Goal: Find contact information: Find contact information

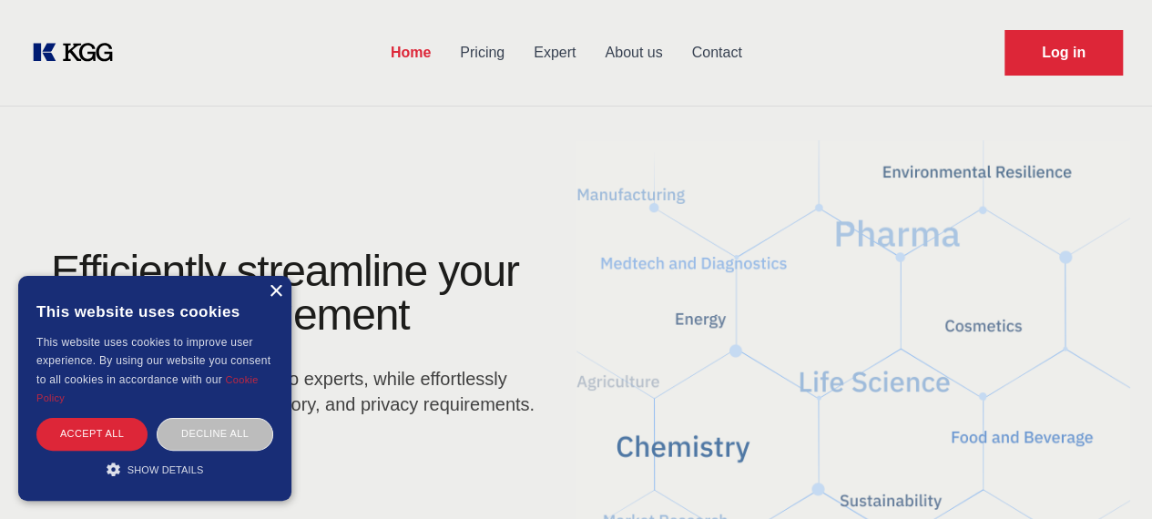
click at [272, 294] on div "×" at bounding box center [276, 292] width 14 height 14
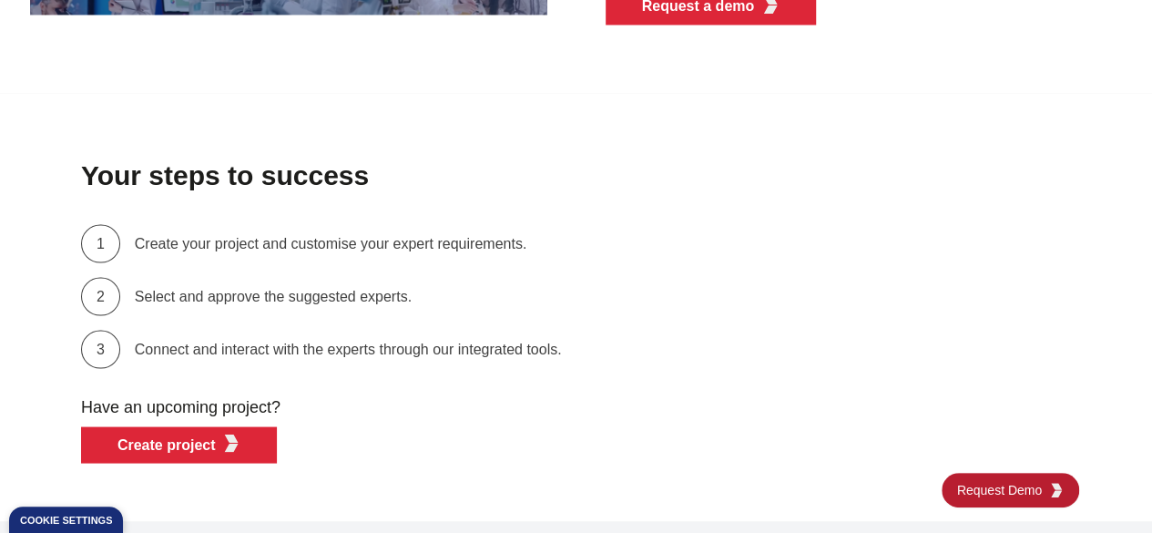
scroll to position [5100, 0]
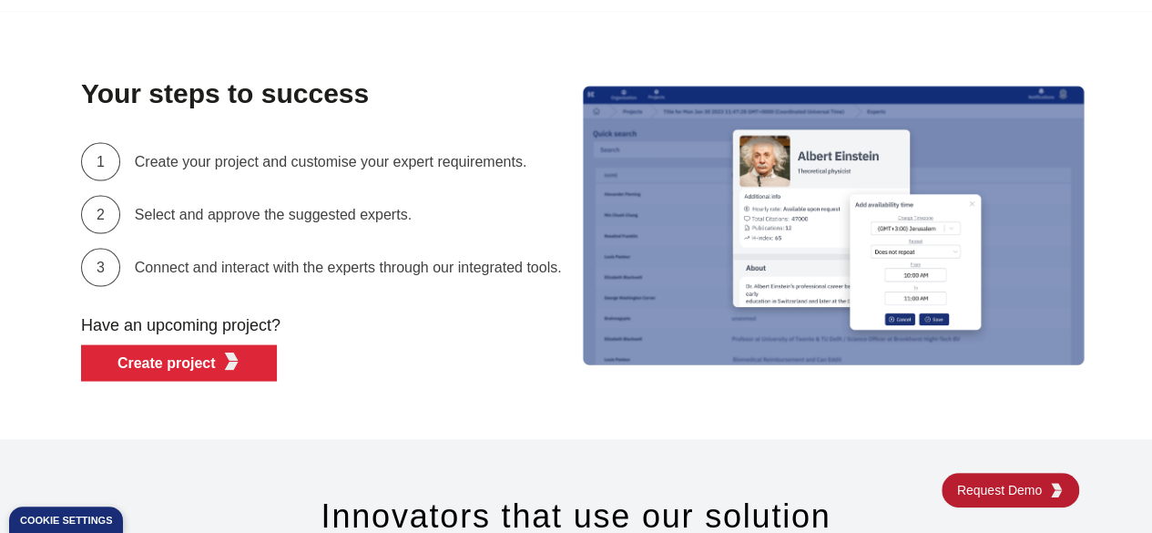
drag, startPoint x: 865, startPoint y: 312, endPoint x: 750, endPoint y: 402, distance: 146.1
click at [750, 403] on div "Your steps to success 1 Create your project and customise your expert requireme…" at bounding box center [576, 225] width 1152 height 428
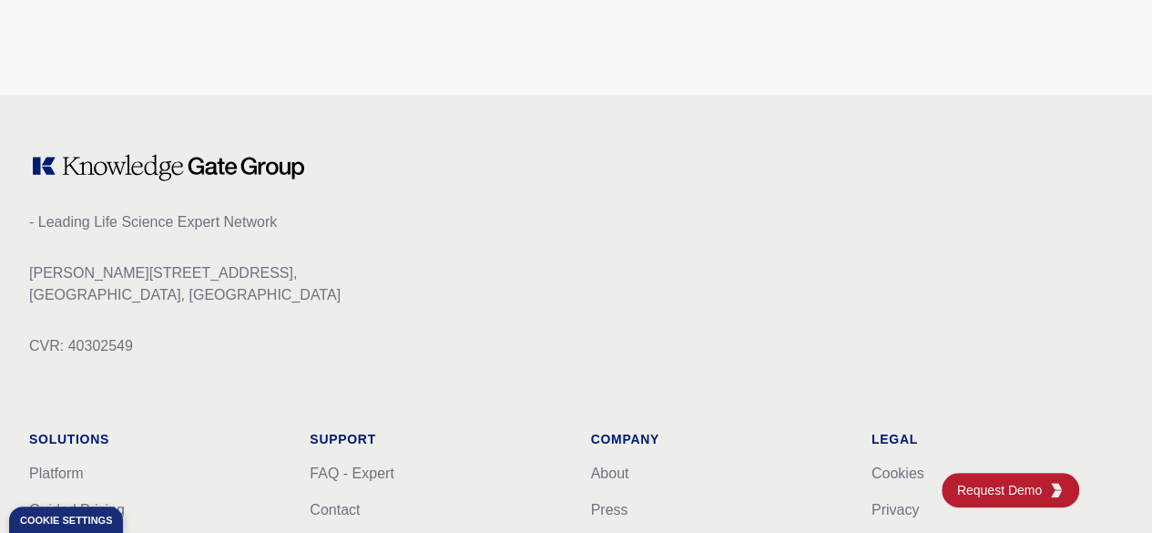
scroll to position [7499, 0]
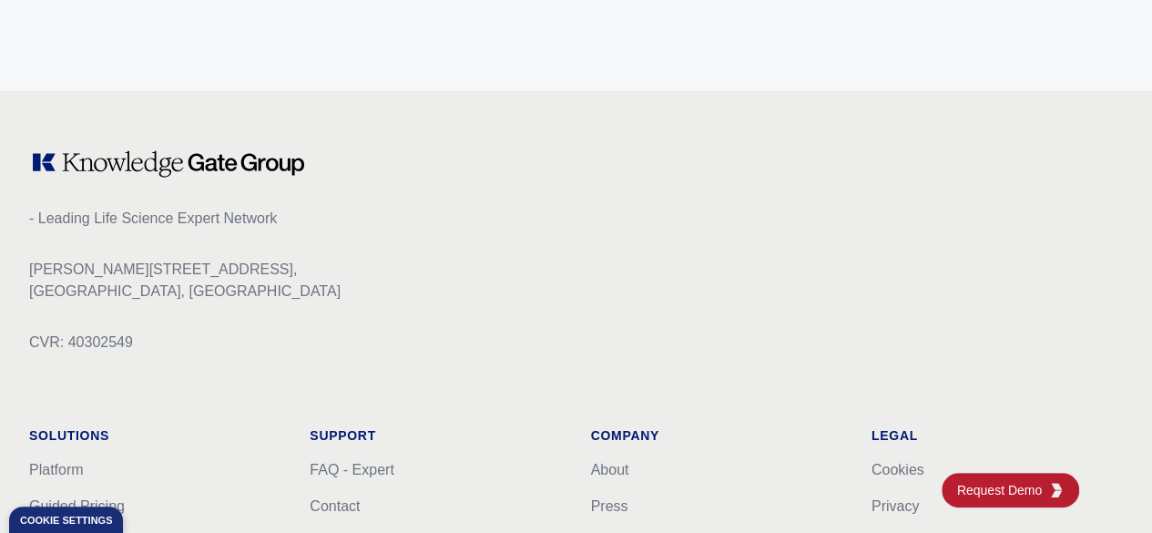
click at [646, 518] on link "Partners" at bounding box center [618, 542] width 55 height 15
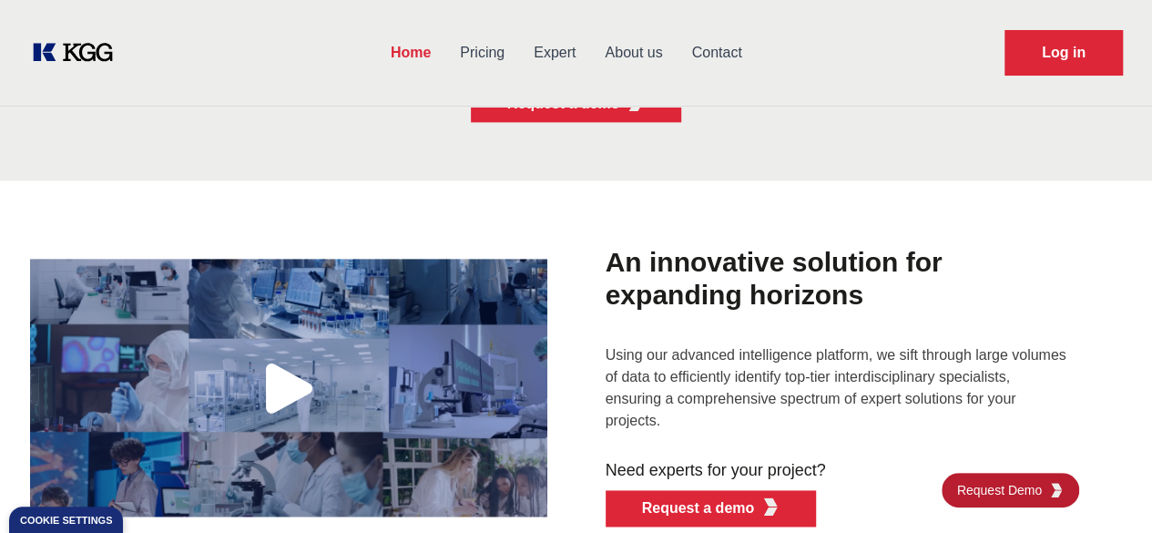
scroll to position [4297, 0]
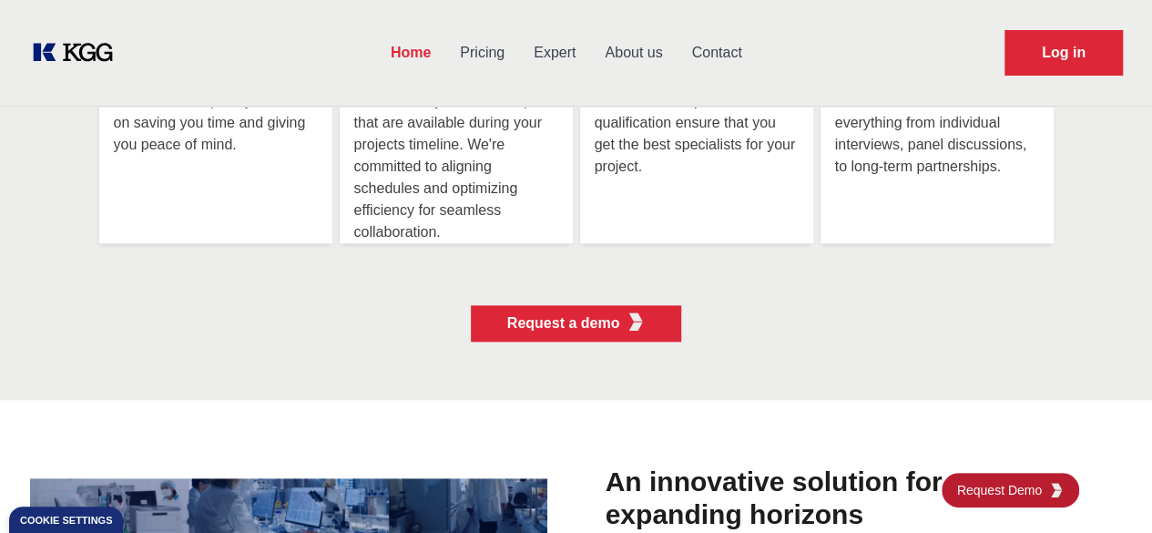
click at [672, 54] on link "About us" at bounding box center [633, 52] width 87 height 47
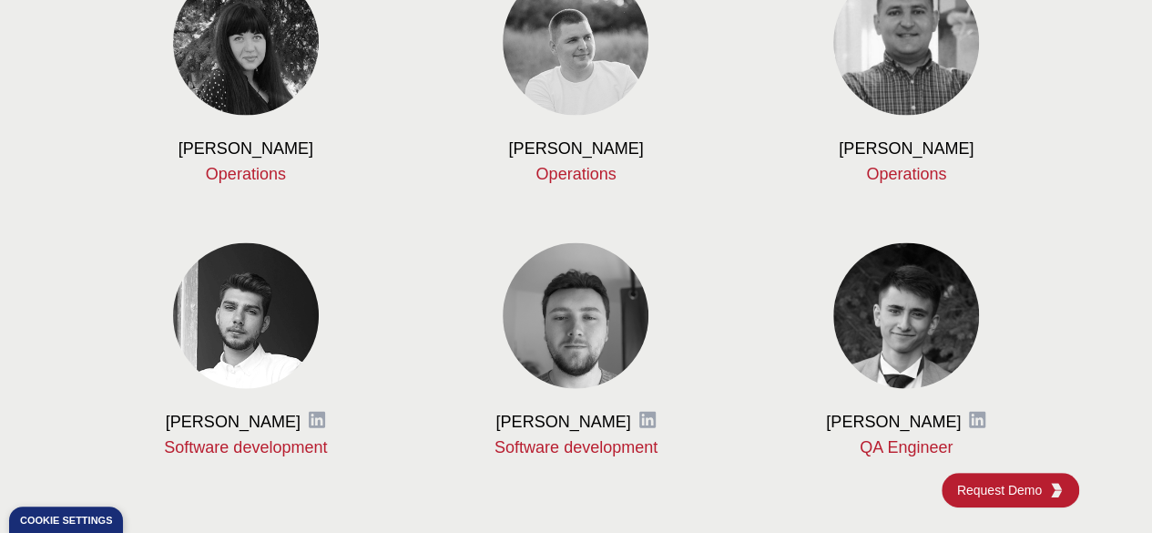
scroll to position [1791, 0]
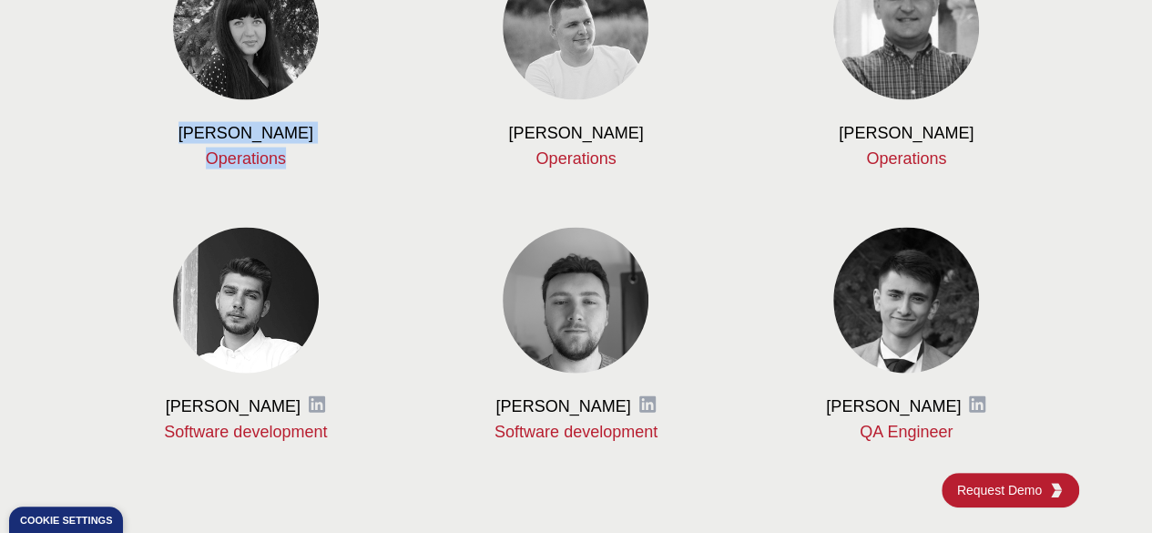
drag, startPoint x: 310, startPoint y: 386, endPoint x: 175, endPoint y: 359, distance: 137.5
click at [175, 169] on div "[PERSON_NAME] Operations" at bounding box center [246, 145] width 272 height 47
copy div "[PERSON_NAME] Operations"
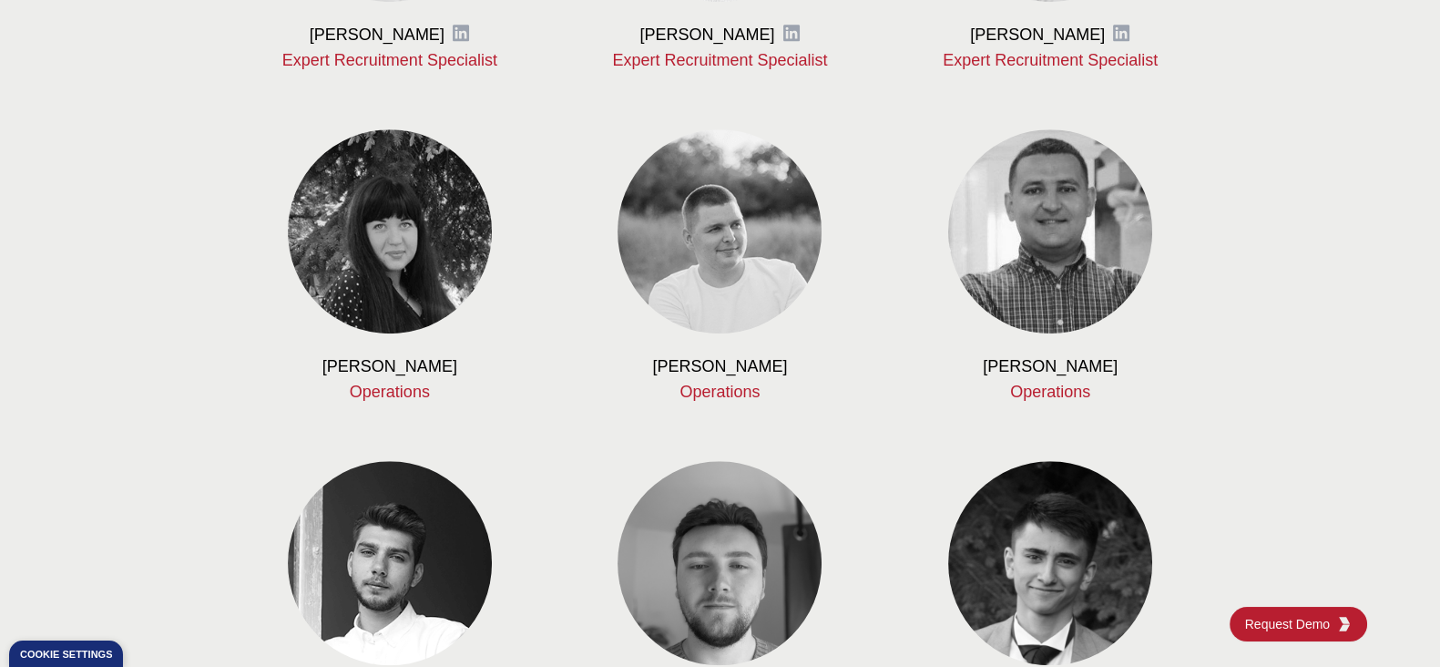
drag, startPoint x: 1117, startPoint y: 2, endPoint x: 186, endPoint y: 290, distance: 974.2
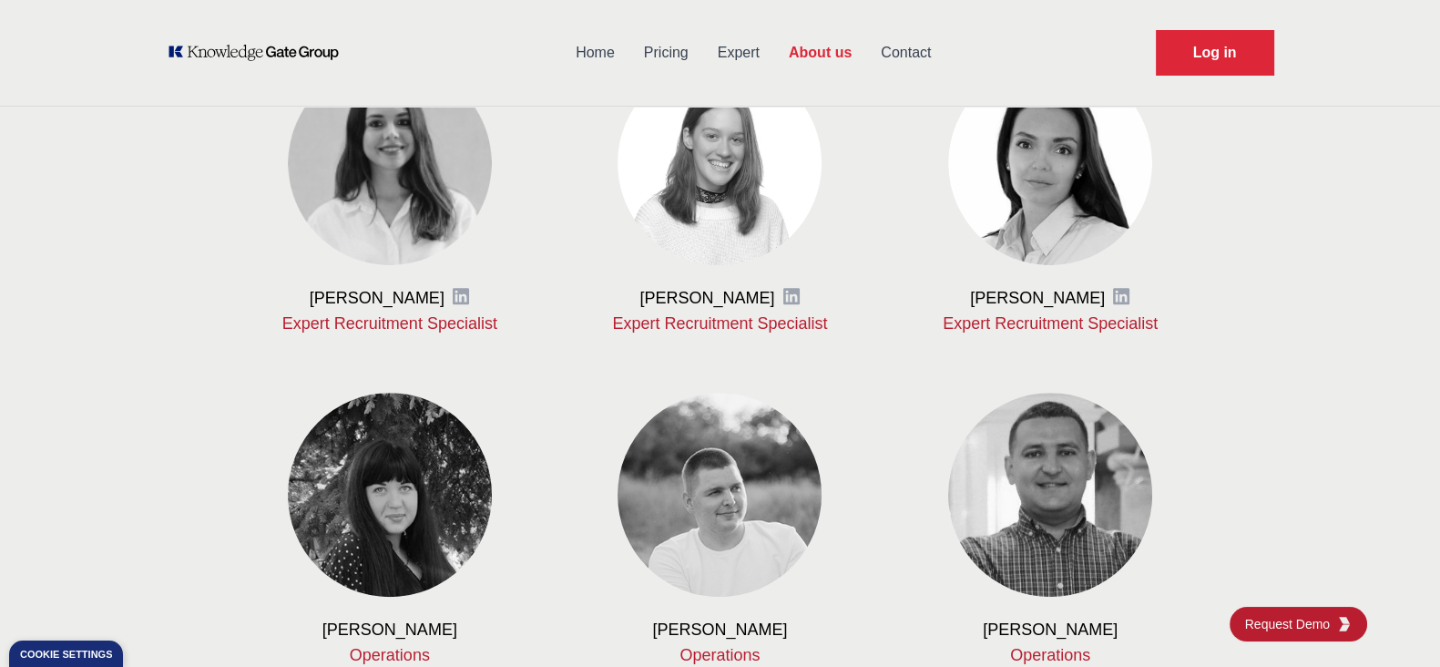
scroll to position [1525, 0]
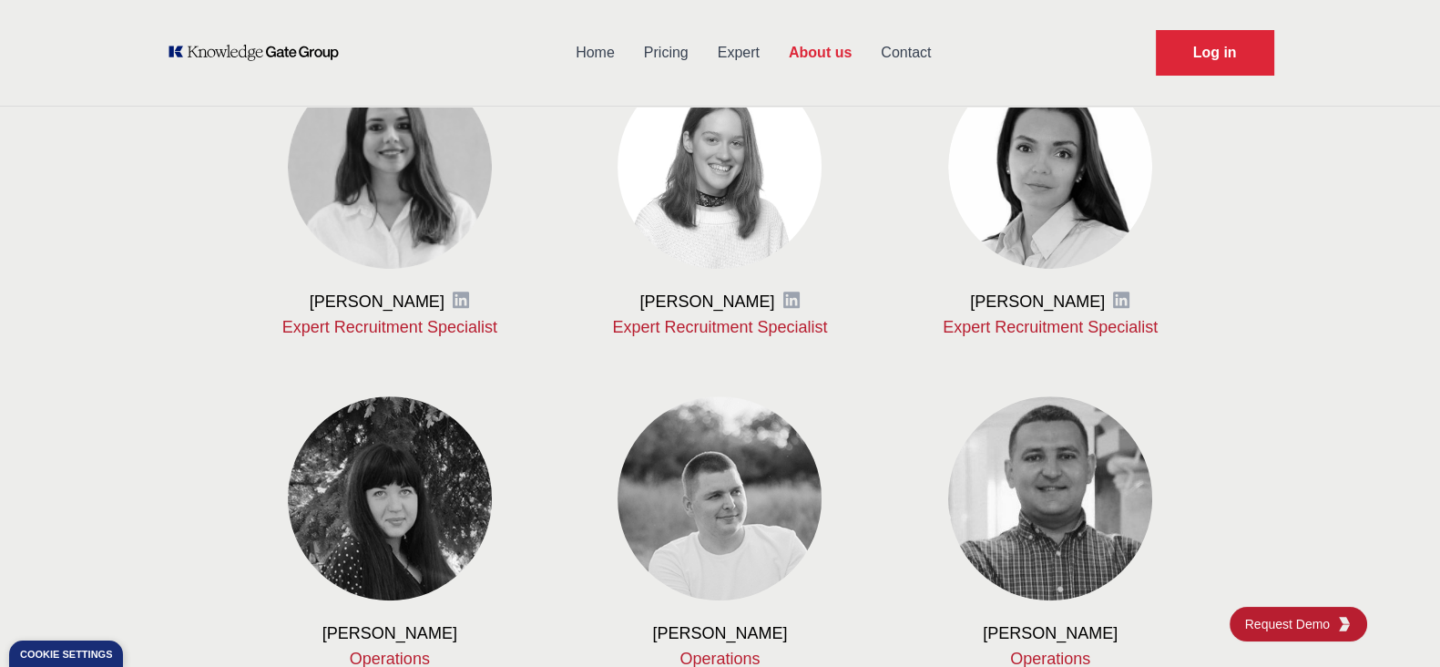
drag, startPoint x: 121, startPoint y: 552, endPoint x: 123, endPoint y: 542, distance: 10.2
click at [122, 518] on div "Meet our team We are a team of passionate people who are passionate about life …" at bounding box center [720, 130] width 1440 height 1916
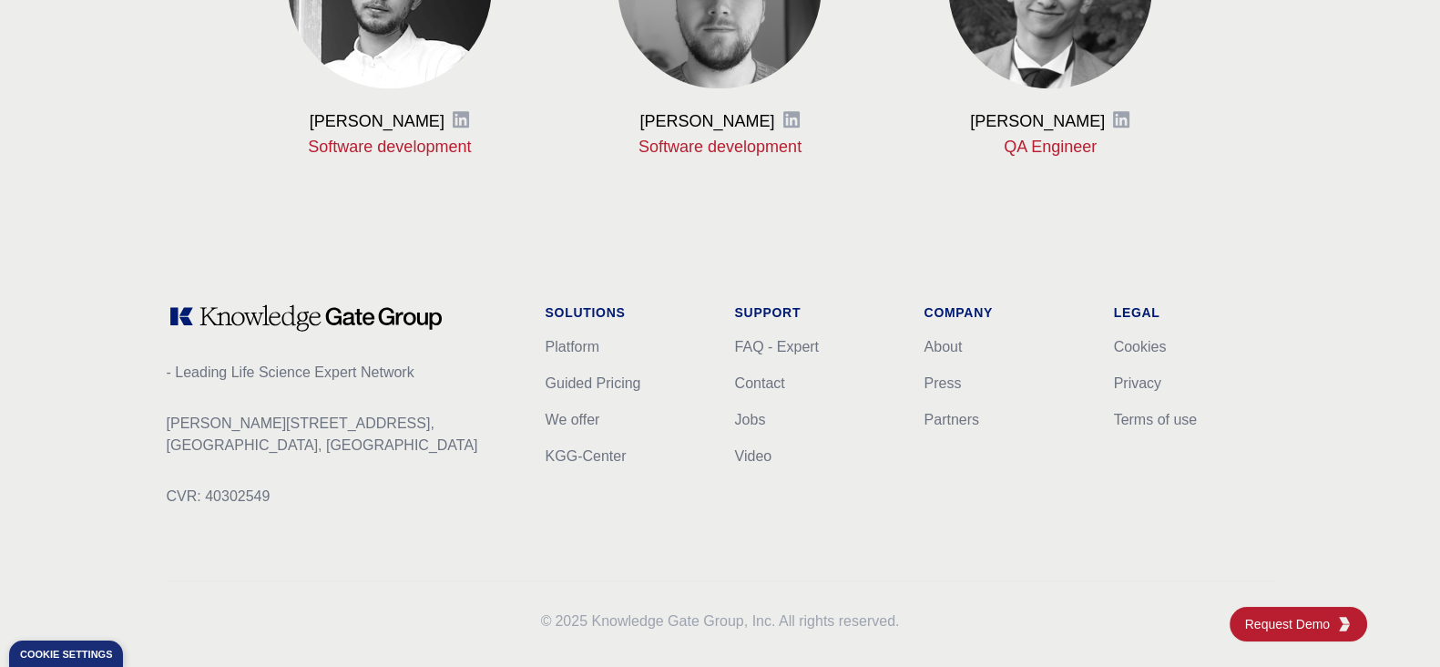
scroll to position [2391, 0]
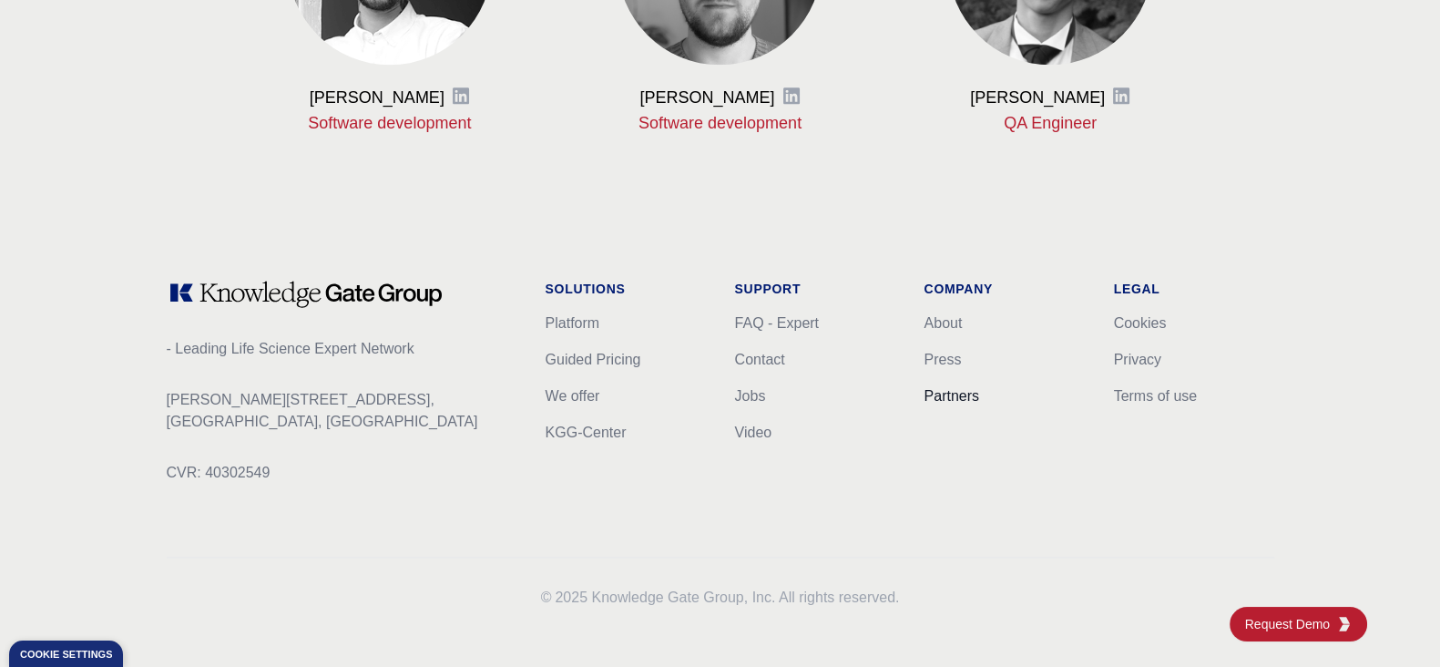
click at [952, 393] on link "Partners" at bounding box center [951, 395] width 55 height 15
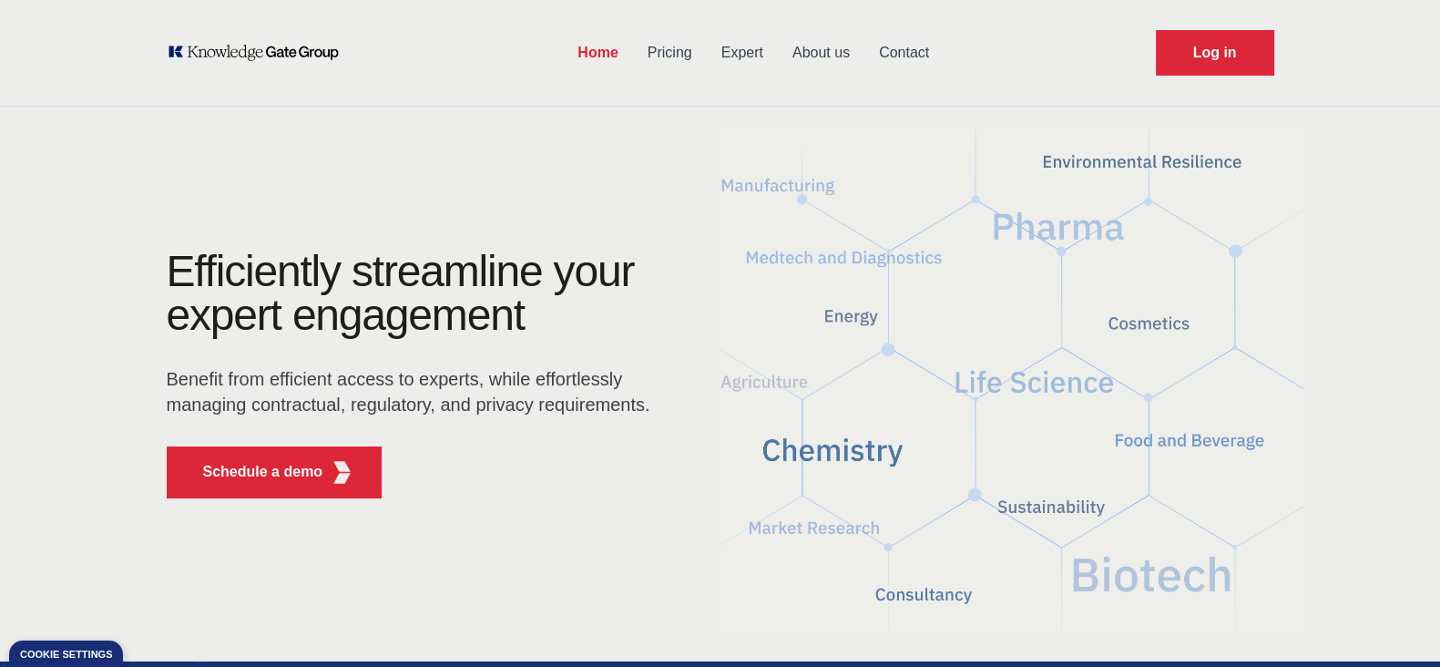
click at [834, 54] on link "About us" at bounding box center [821, 52] width 87 height 47
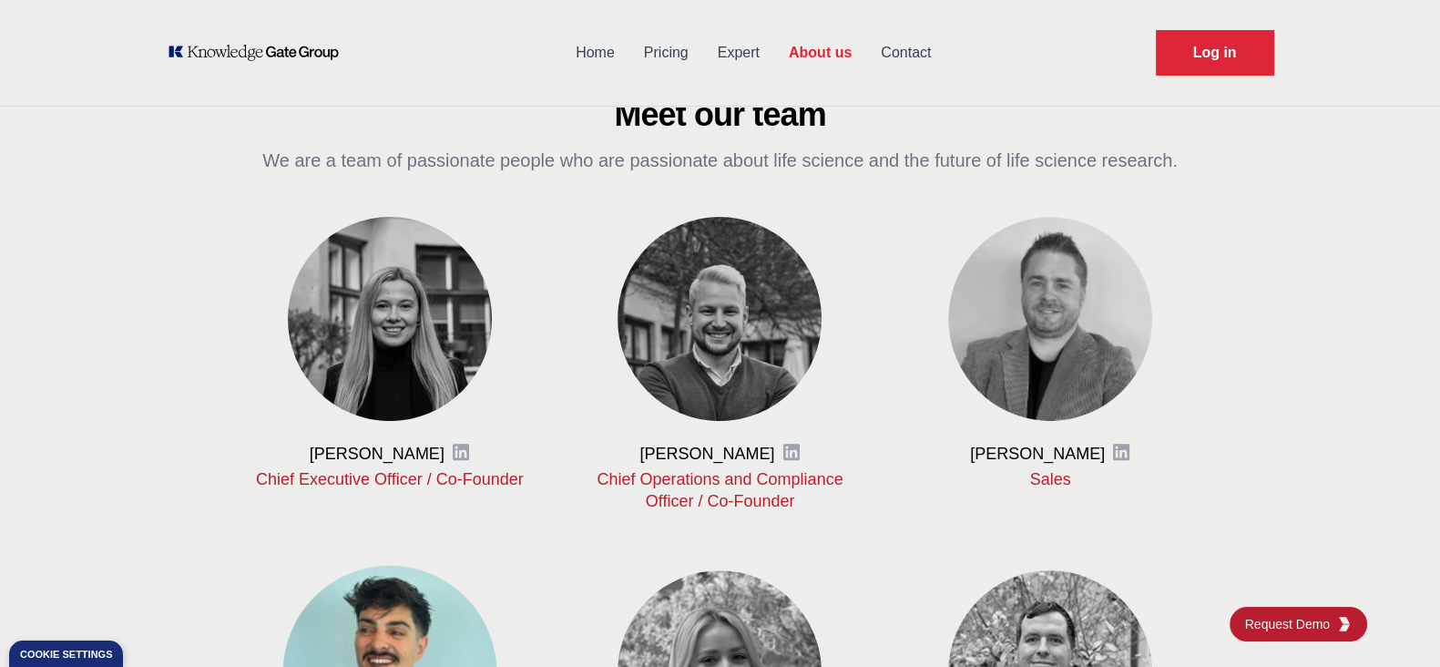
scroll to position [683, 0]
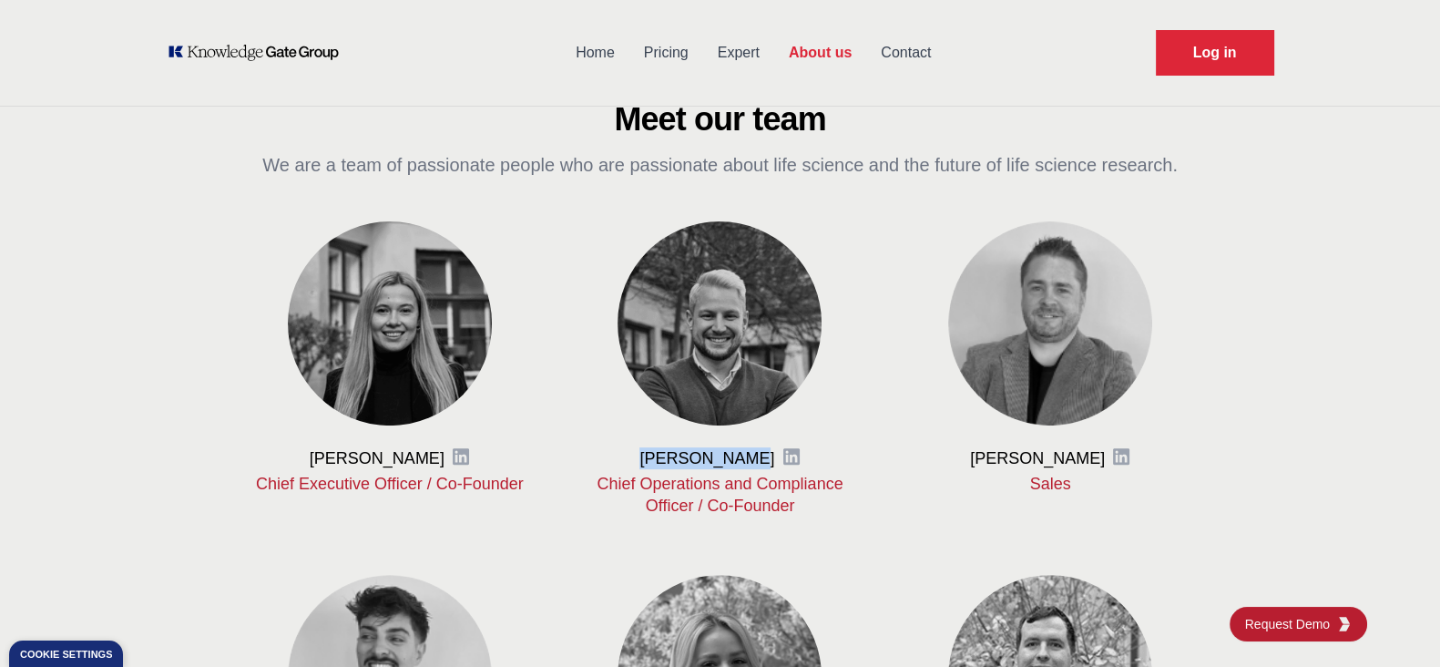
drag, startPoint x: 655, startPoint y: 456, endPoint x: 752, endPoint y: 460, distance: 97.5
click at [752, 460] on div "[PERSON_NAME] LinkedIn" at bounding box center [720, 458] width 272 height 22
copy h3 "[PERSON_NAME]"
